Goal: Task Accomplishment & Management: Manage account settings

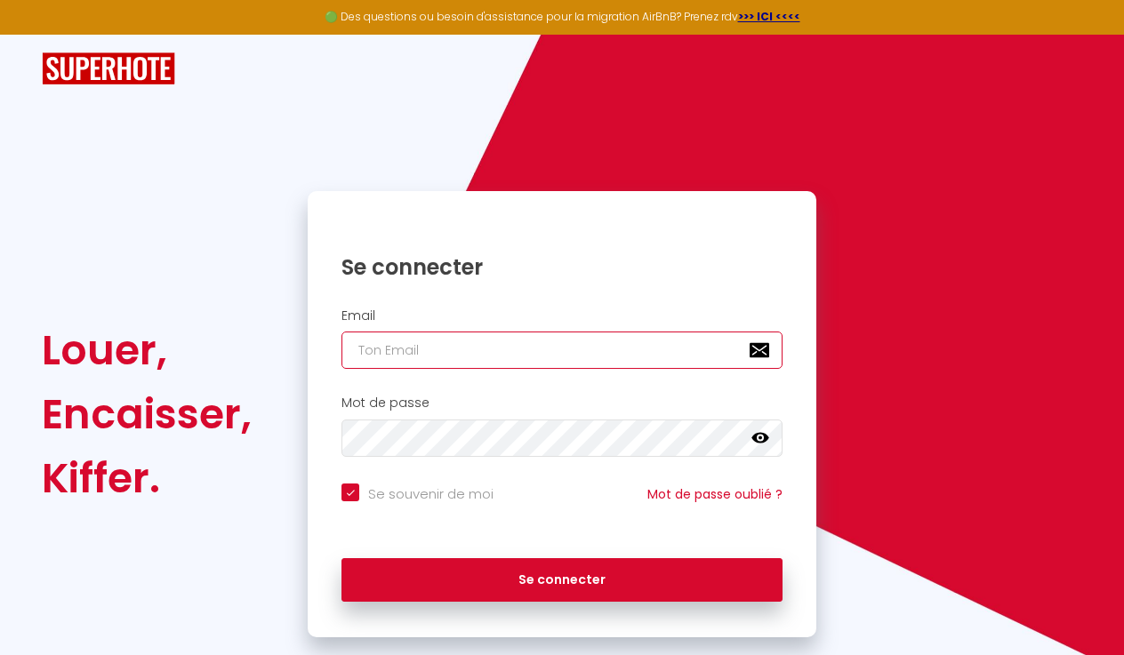
type input "[EMAIL_ADDRESS][DOMAIN_NAME]"
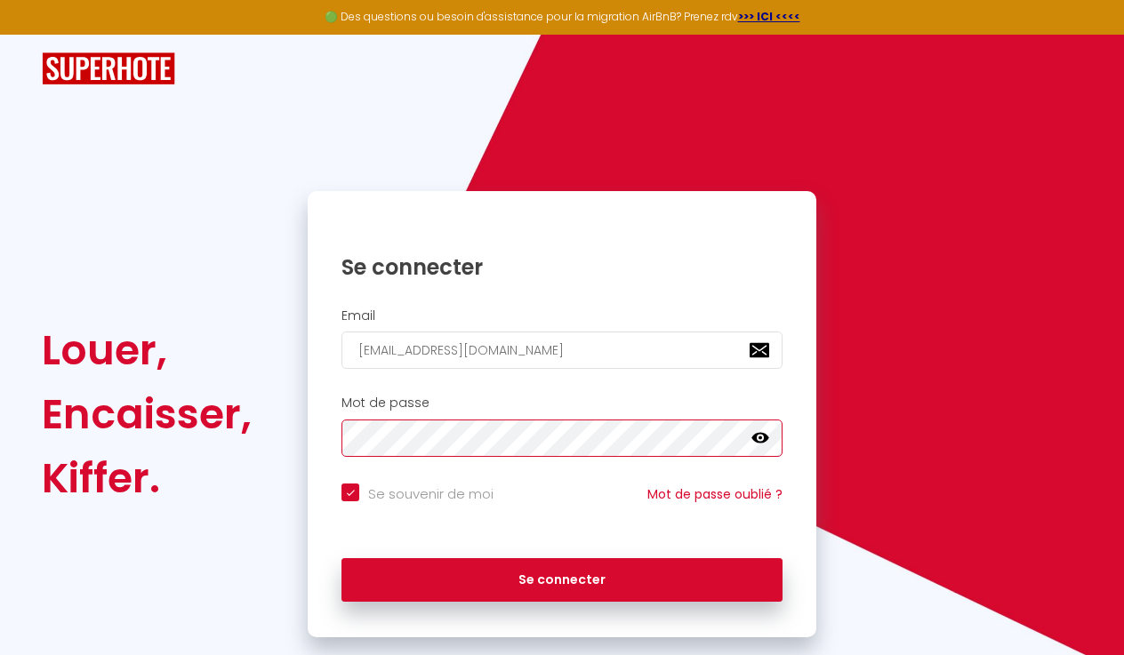
click at [562, 577] on button "Se connecter" at bounding box center [561, 580] width 441 height 44
checkbox input "true"
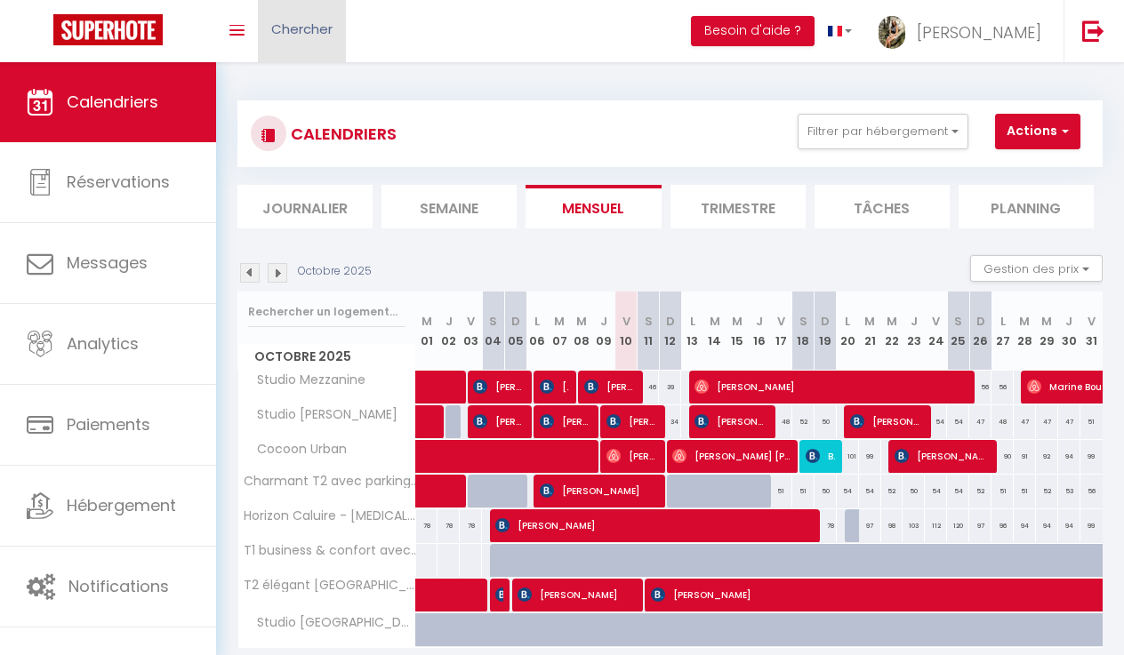
scroll to position [65, 0]
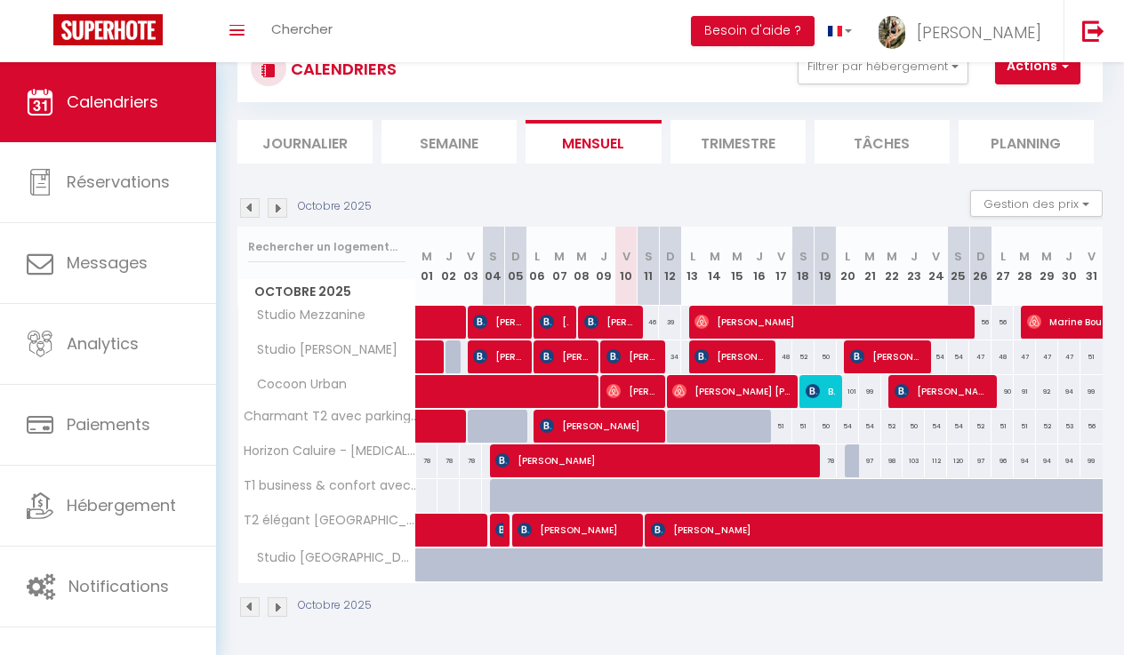
select select "OK"
select select "0"
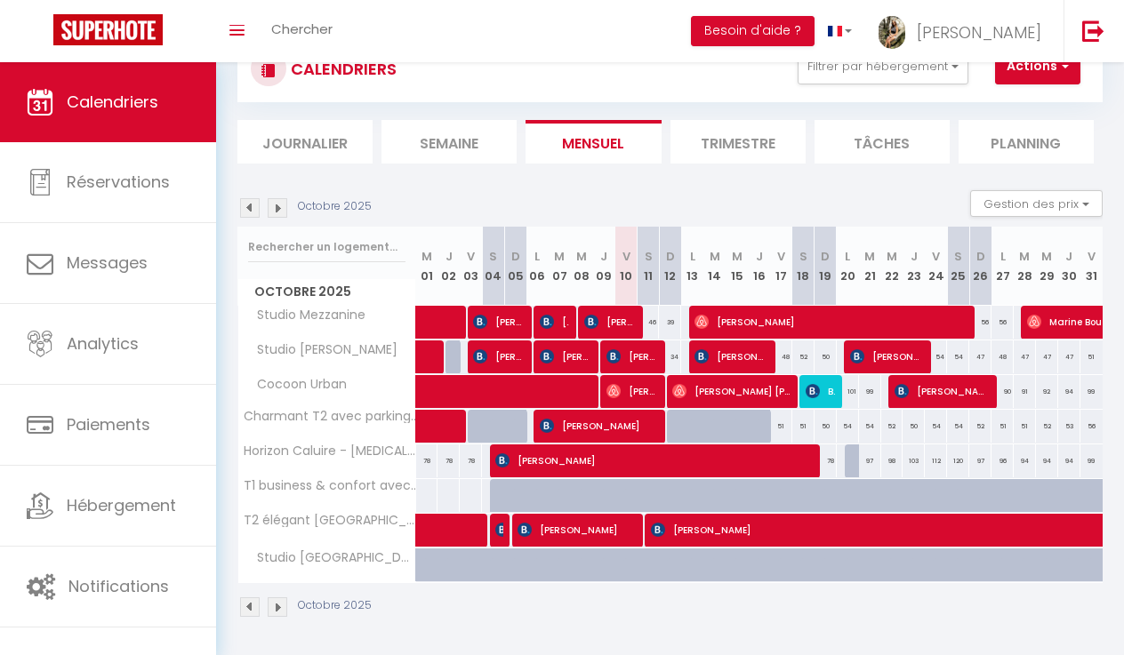
select select "1"
select select
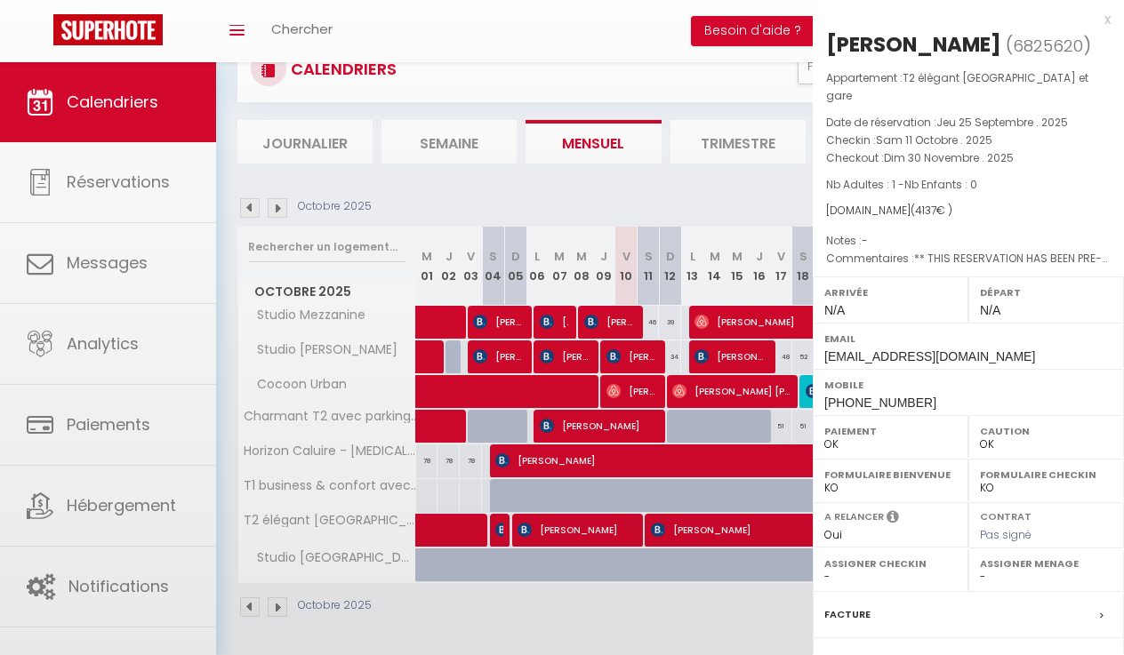
select select "11263"
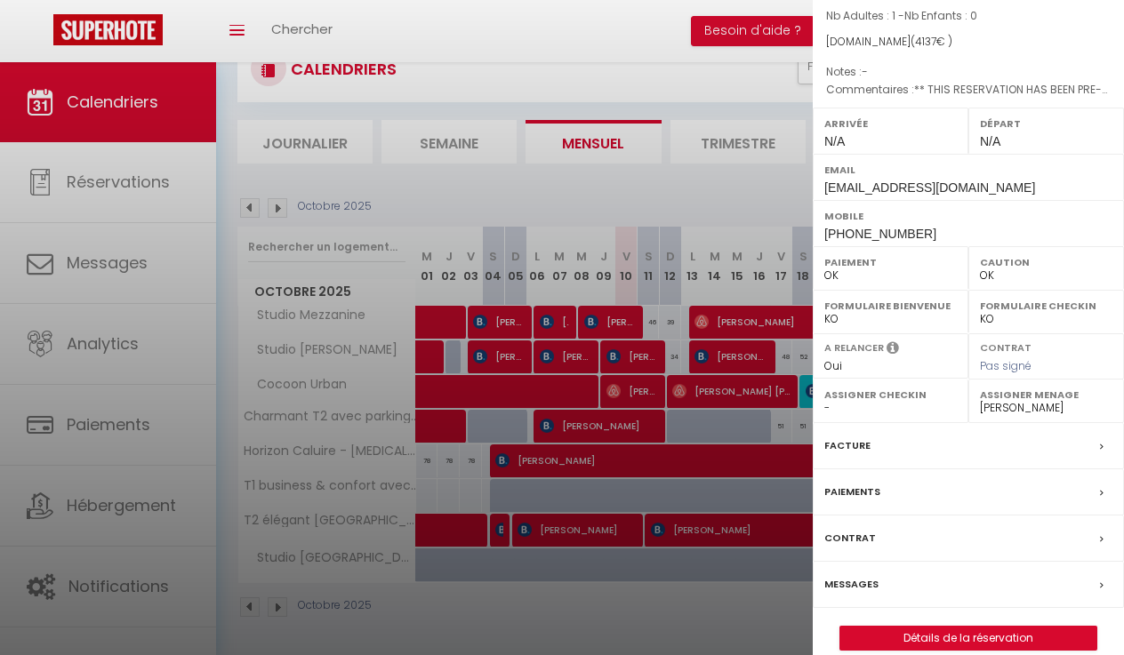
scroll to position [168, 0]
click at [943, 628] on link "Détails de la réservation" at bounding box center [968, 639] width 256 height 23
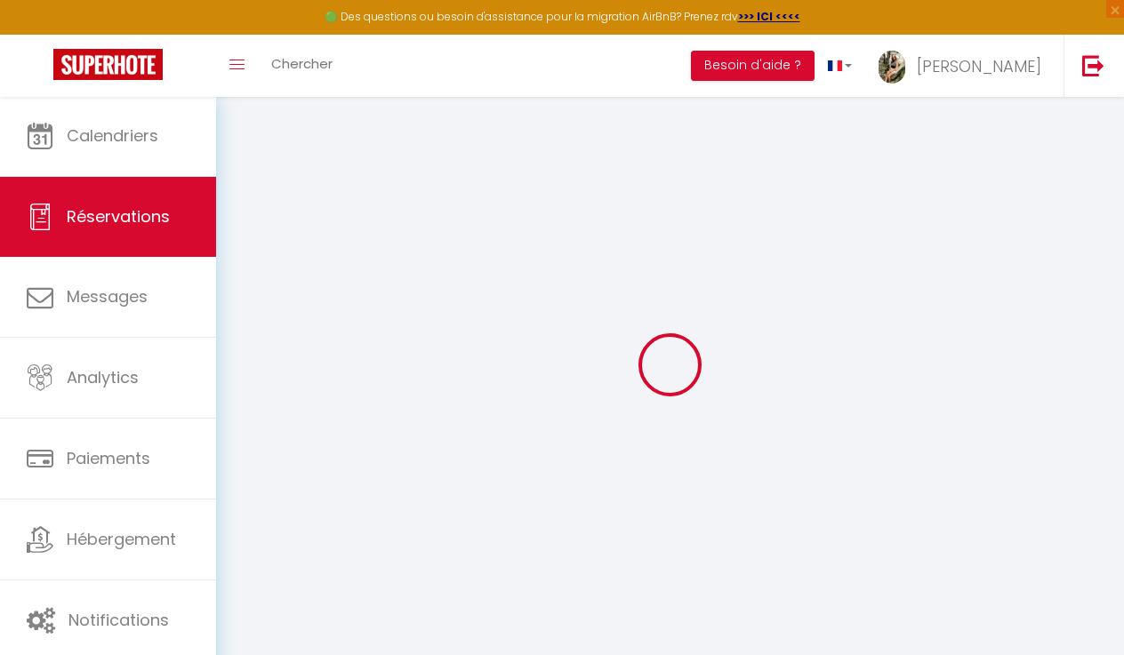
select select
checkbox input "false"
select select
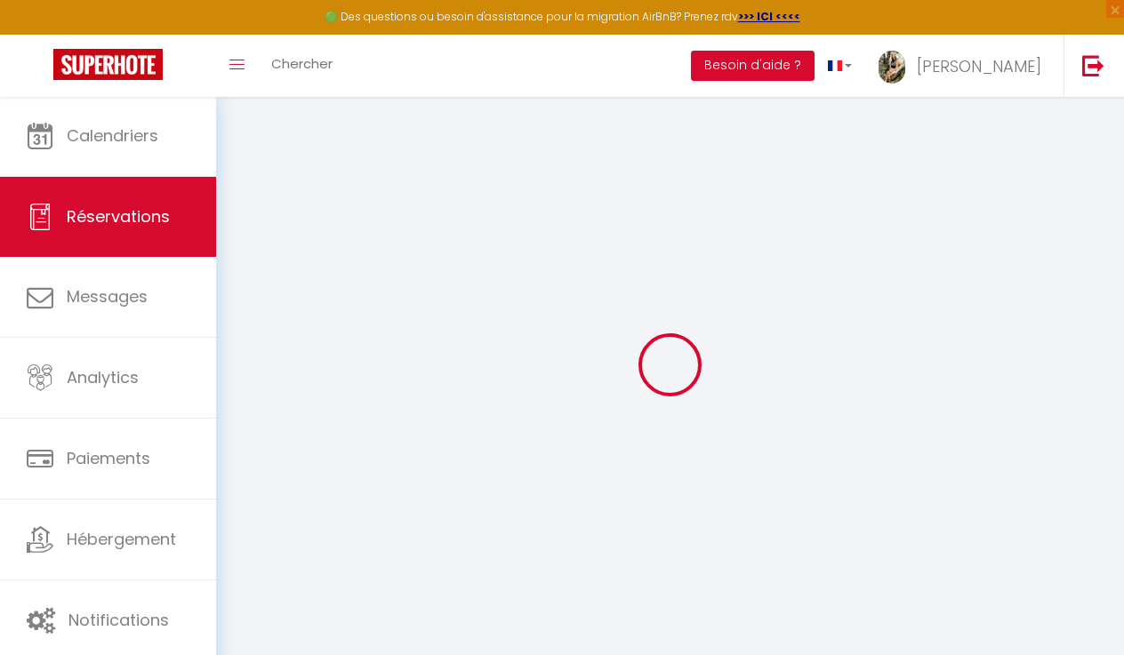
checkbox input "false"
type textarea "** THIS RESERVATION HAS BEEN PRE-PAID ** BOOKING NOTE : Payment charge is EUR 5…"
type input "55"
type input "193.54"
select select
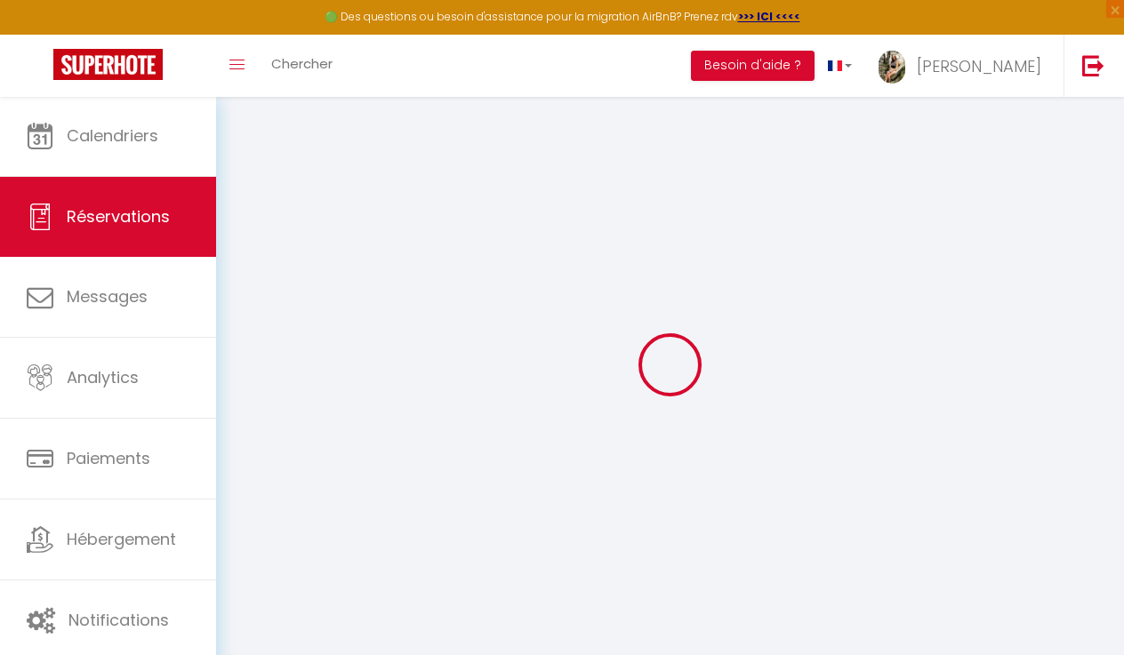
select select
checkbox input "false"
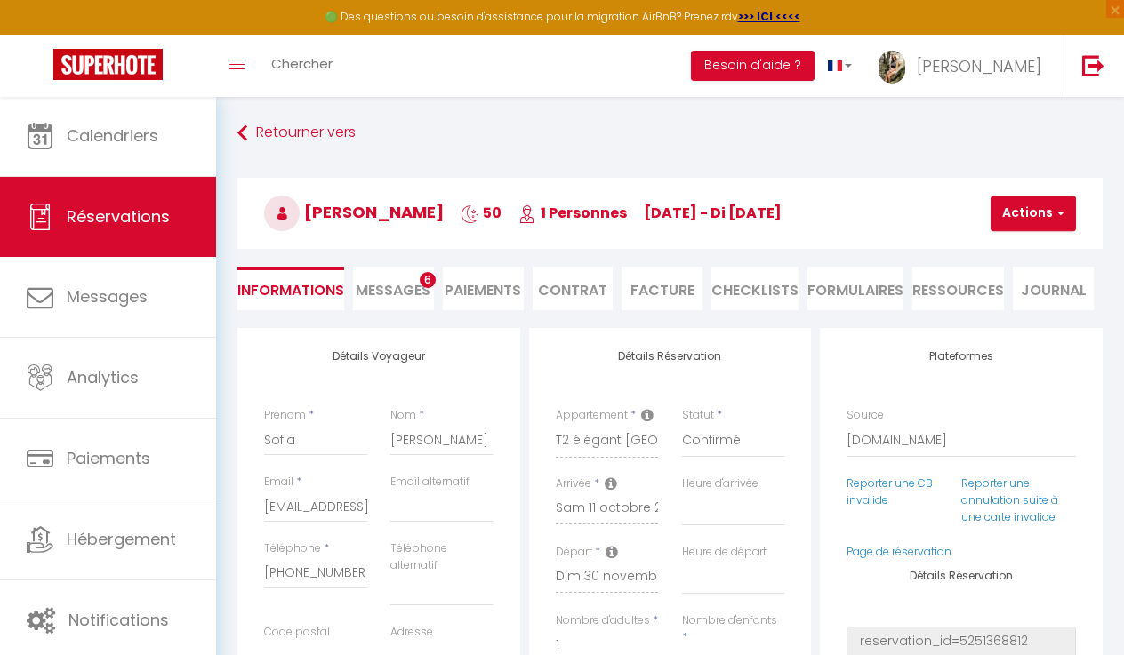
select select
checkbox input "false"
click at [398, 290] on span "Messages" at bounding box center [393, 290] width 75 height 20
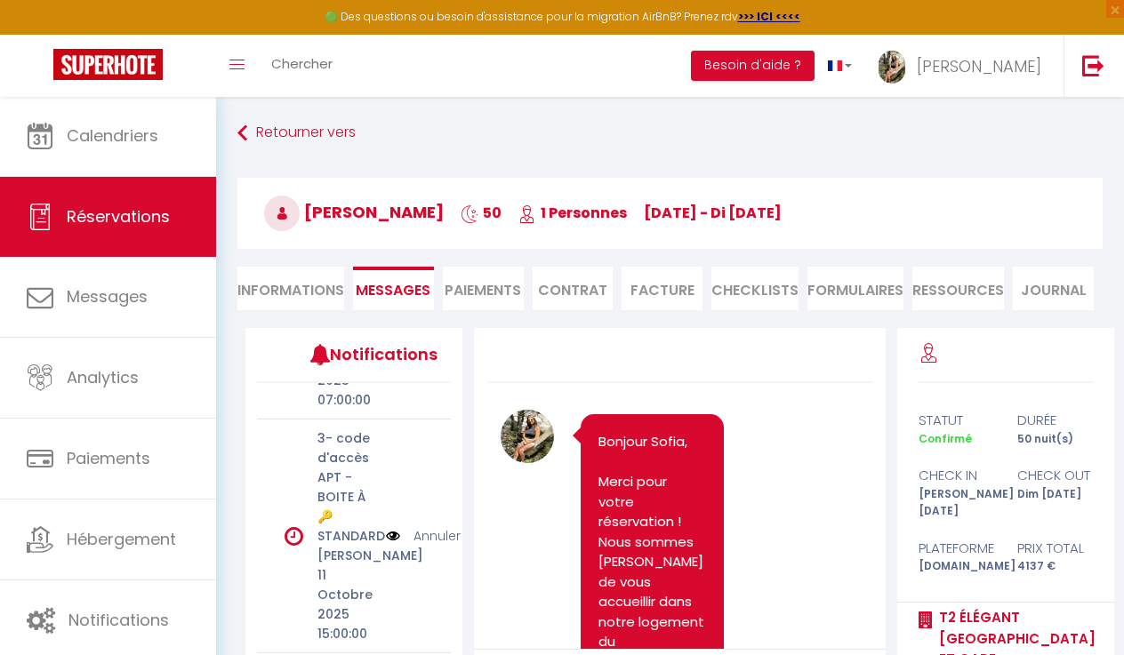
click at [421, 533] on link "Annuler" at bounding box center [436, 536] width 47 height 20
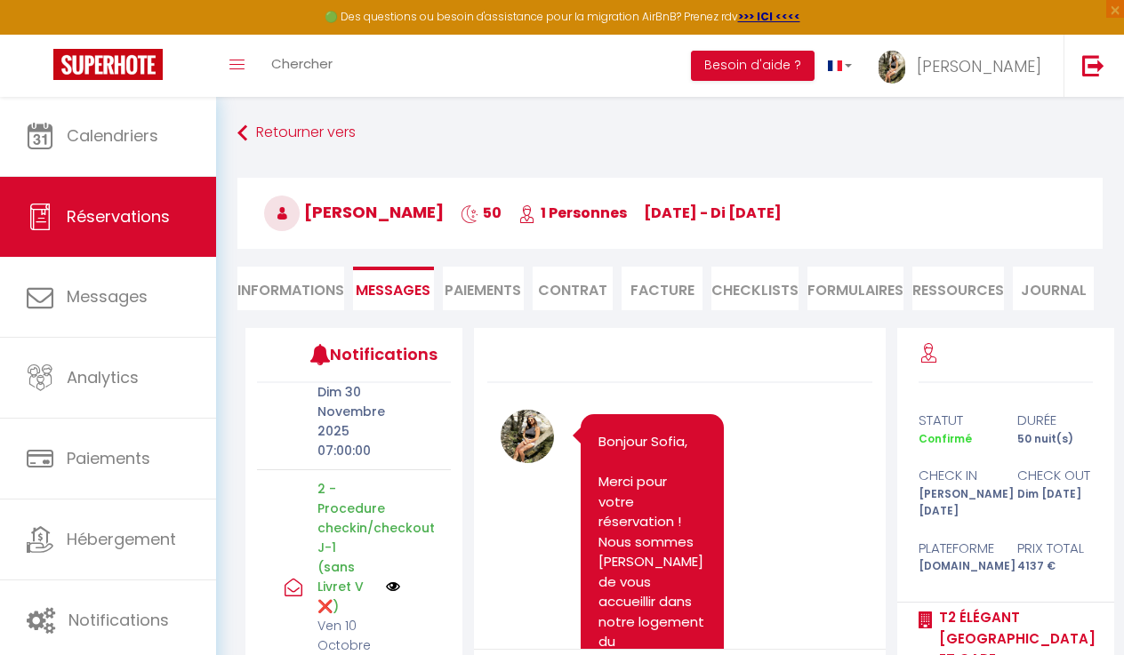
click at [998, 3] on div "🟢 Des questions ou besoin d'assistance pour la migration AirBnB? Prenez rdv >>>…" at bounding box center [562, 17] width 1124 height 35
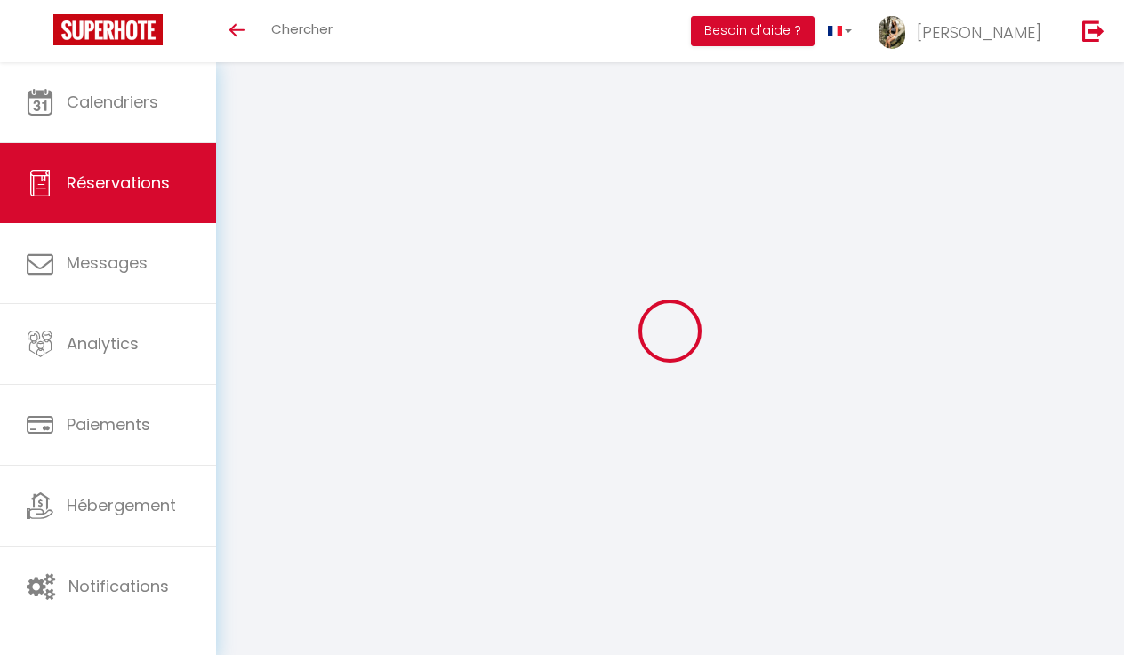
select select
checkbox input "false"
select select
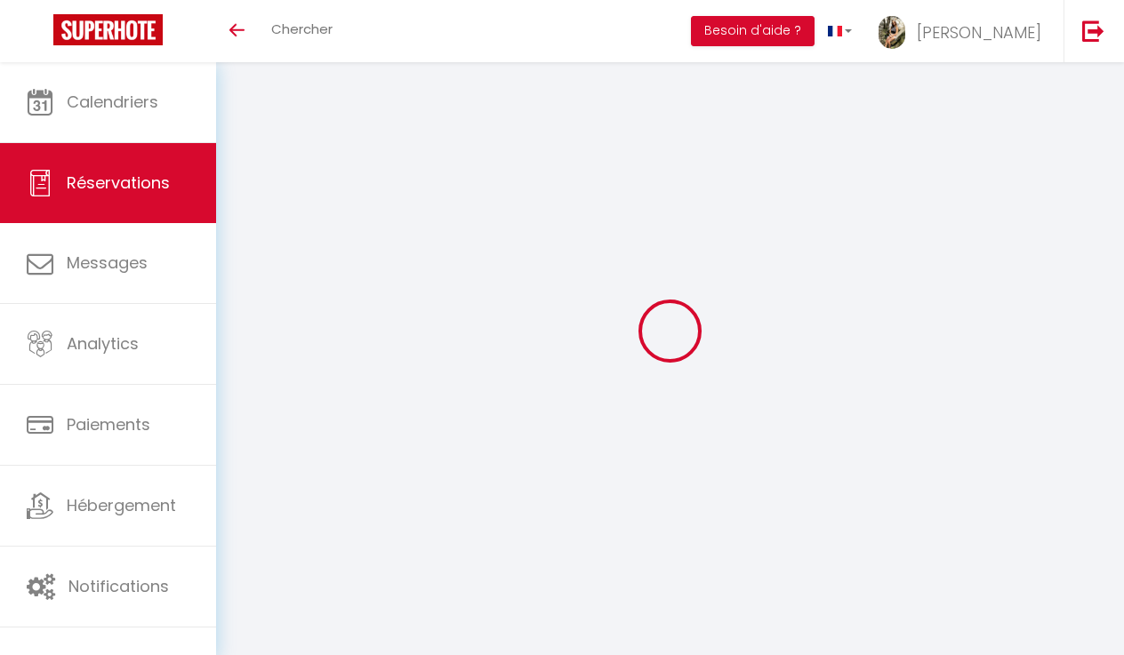
checkbox input "false"
type textarea "** THIS RESERVATION HAS BEEN PRE-PAID ** BOOKING NOTE : Payment charge is EUR 5…"
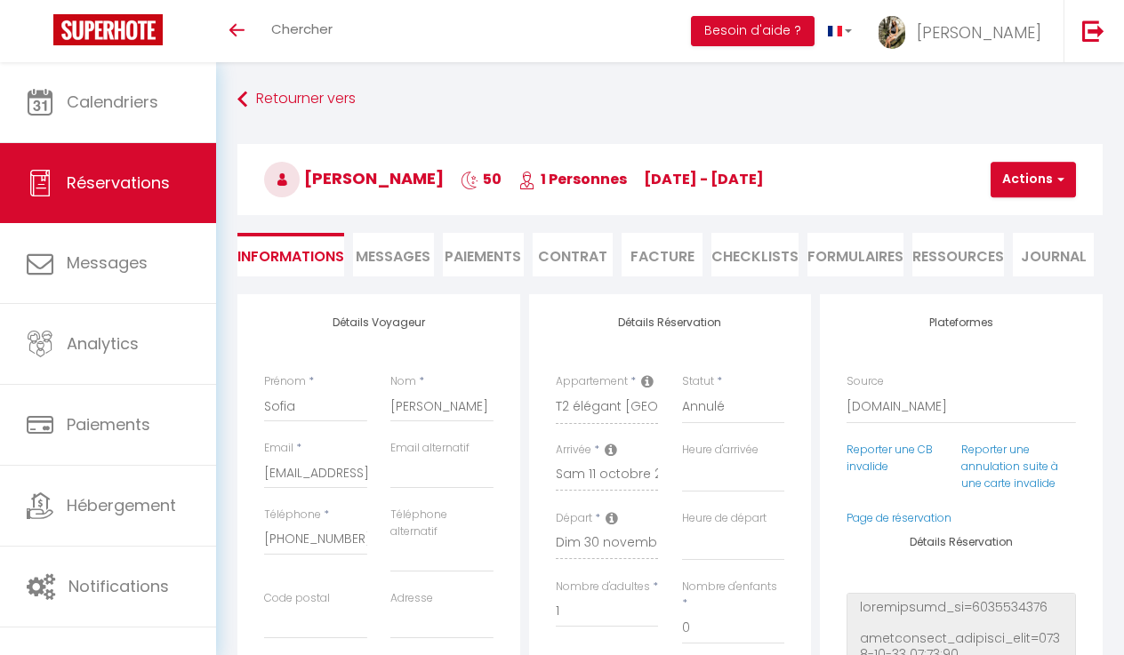
scroll to position [5348, 0]
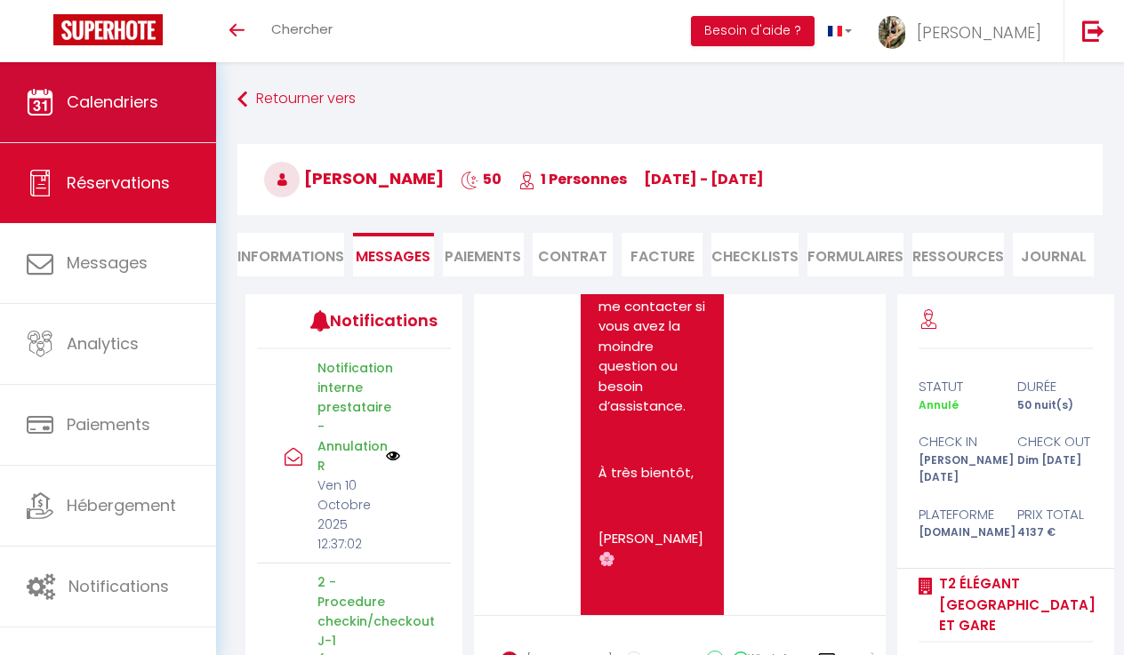
click at [90, 102] on span "Calendriers" at bounding box center [113, 102] width 92 height 22
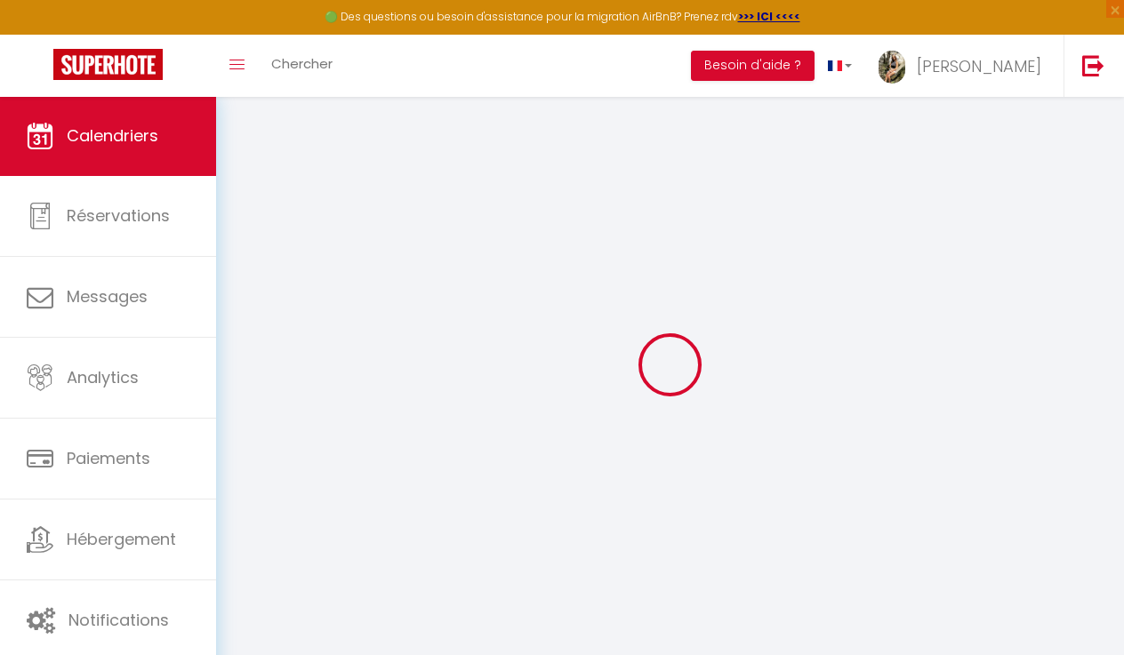
select select
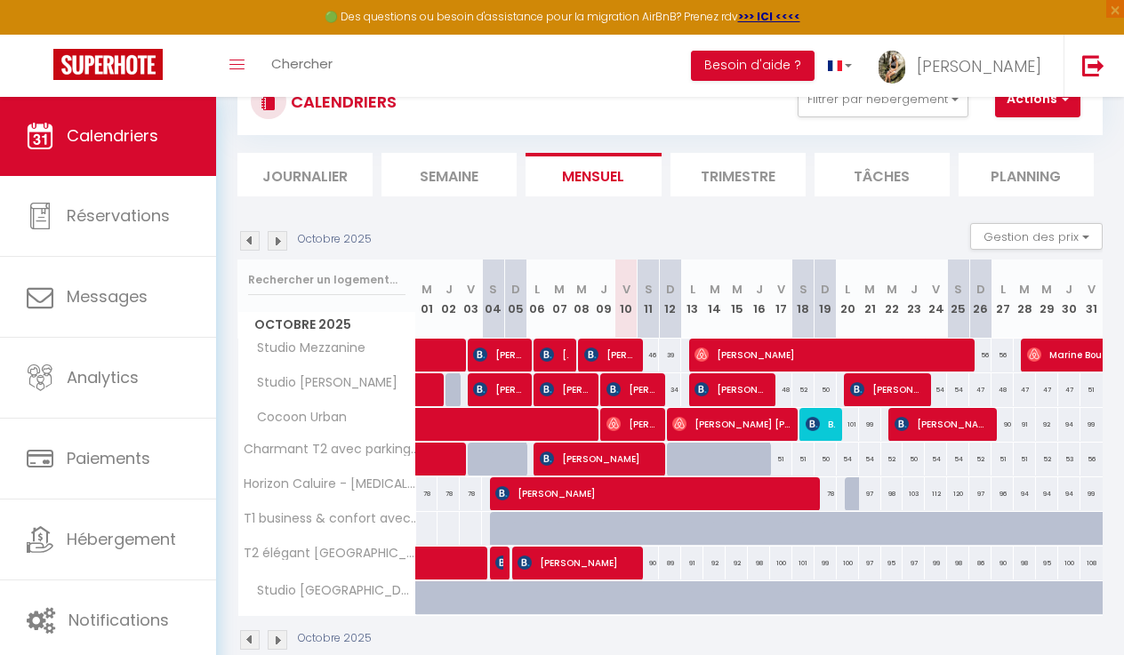
scroll to position [70, 0]
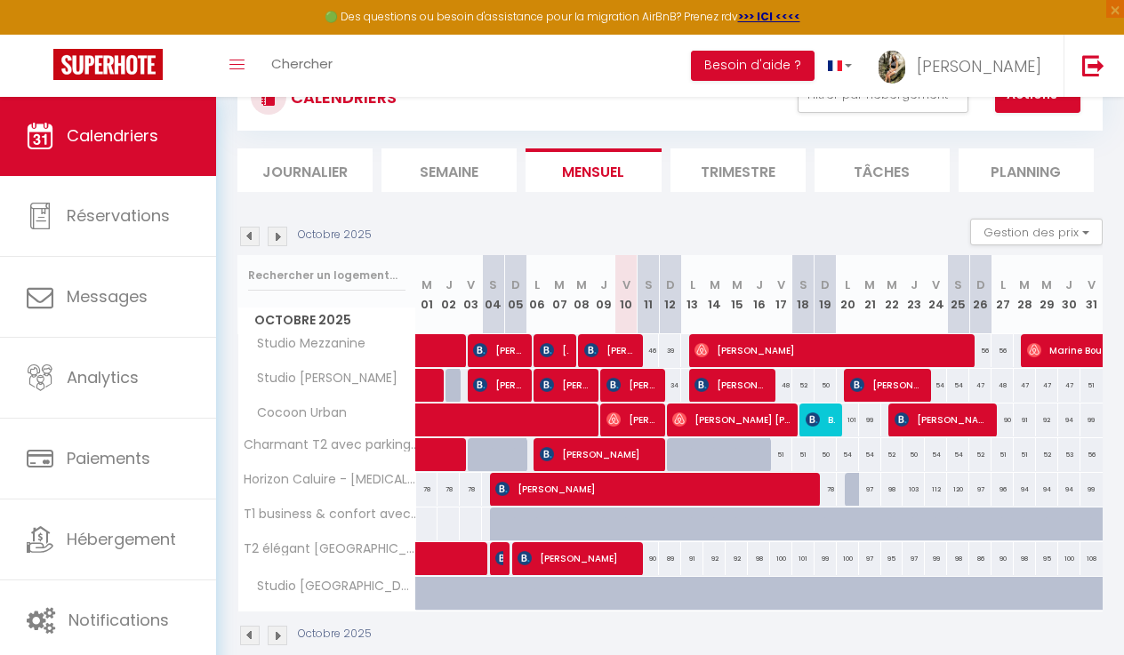
click at [997, 557] on div "90" at bounding box center [1002, 558] width 22 height 33
type input "90"
select select "1"
type input "Lun 27 Octobre 2025"
type input "Mar 28 Octobre 2025"
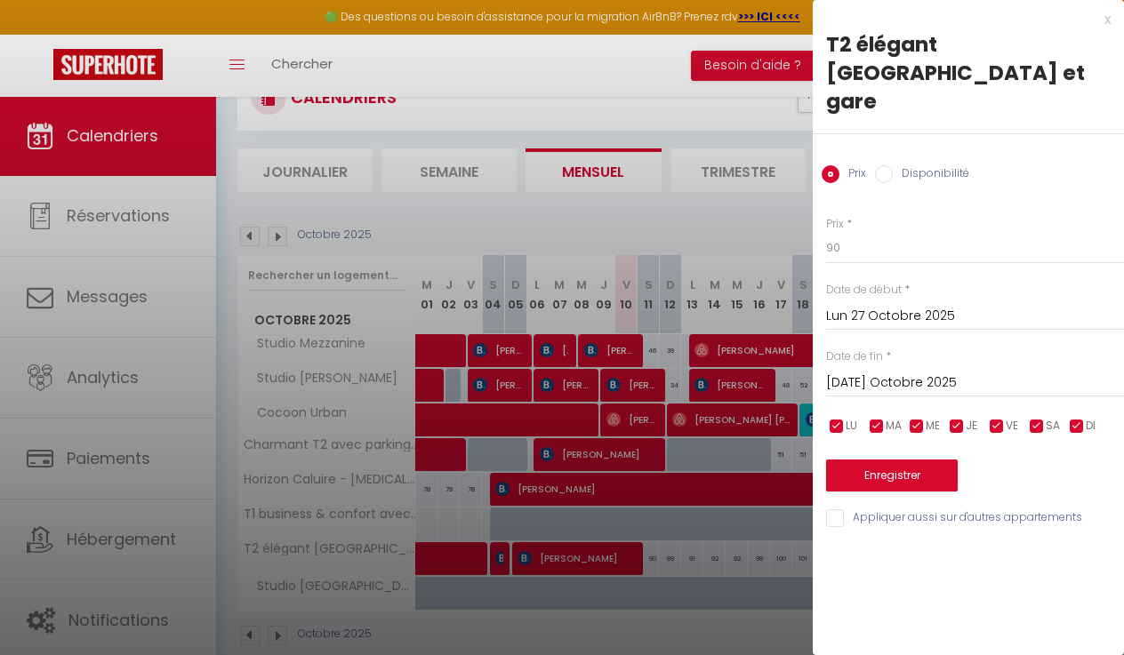
click at [898, 165] on label "Disponibilité" at bounding box center [931, 175] width 76 height 20
click at [893, 165] on input "Disponibilité" at bounding box center [884, 174] width 18 height 18
radio input "true"
radio input "false"
click at [868, 373] on input "Mar 28 Octobre 2025" at bounding box center [975, 384] width 298 height 23
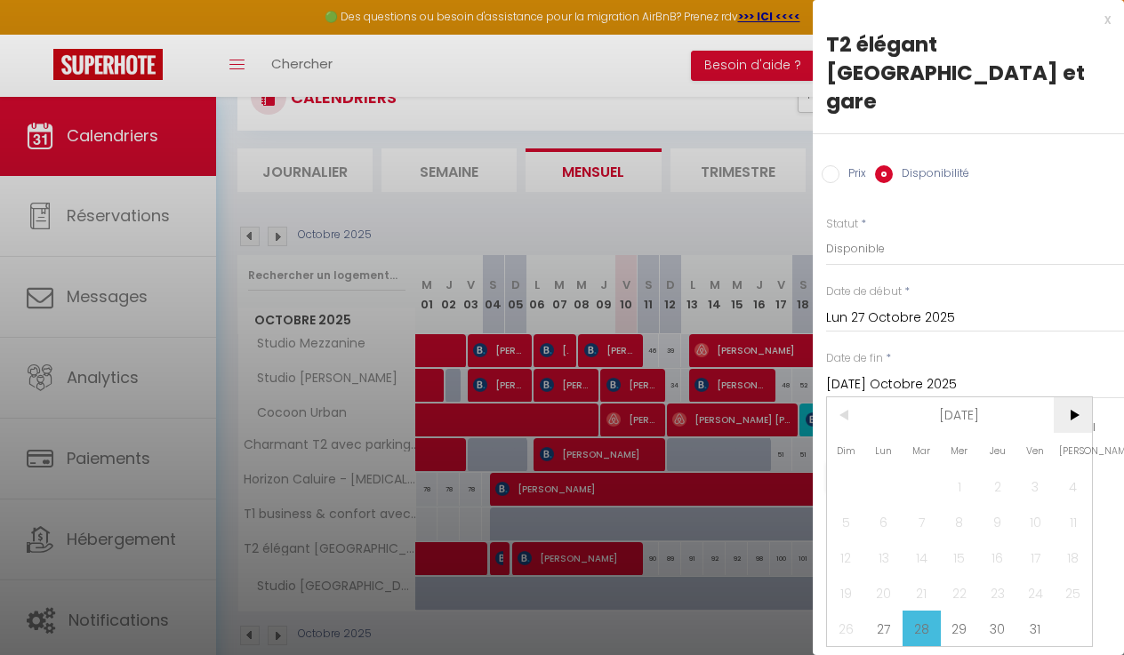
click at [1064, 397] on span ">" at bounding box center [1072, 415] width 38 height 36
click at [845, 646] on span "30" at bounding box center [846, 664] width 38 height 36
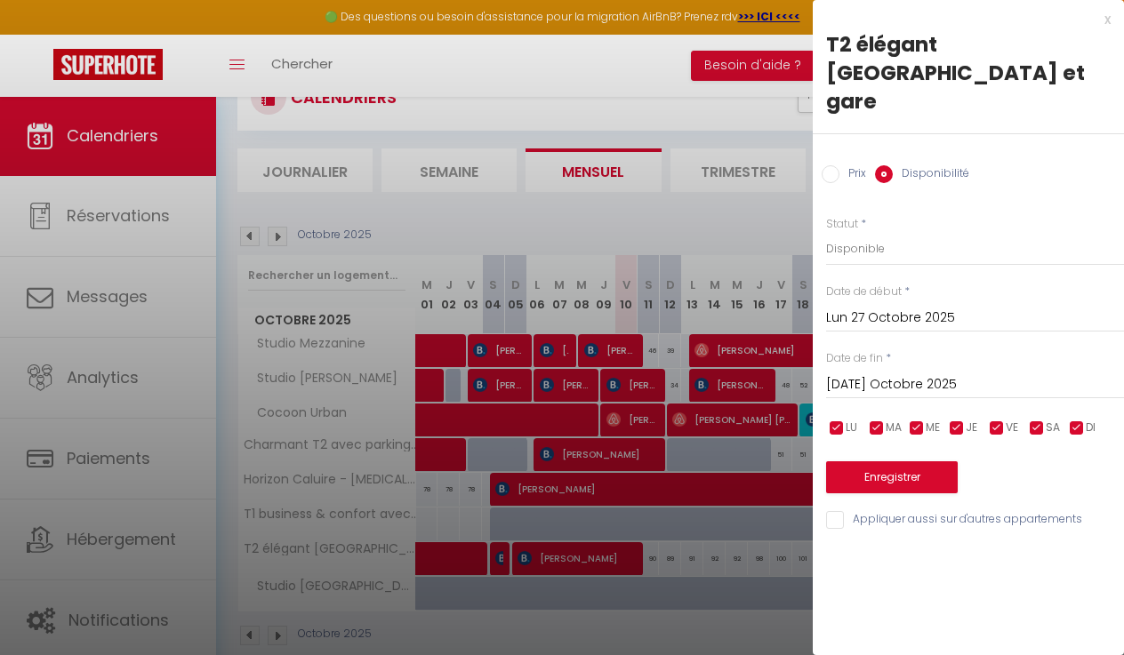
type input "Dim 30 Novembre 2025"
select select "0"
click at [864, 461] on button "Enregistrer" at bounding box center [892, 477] width 132 height 32
